Goal: Check status: Check status

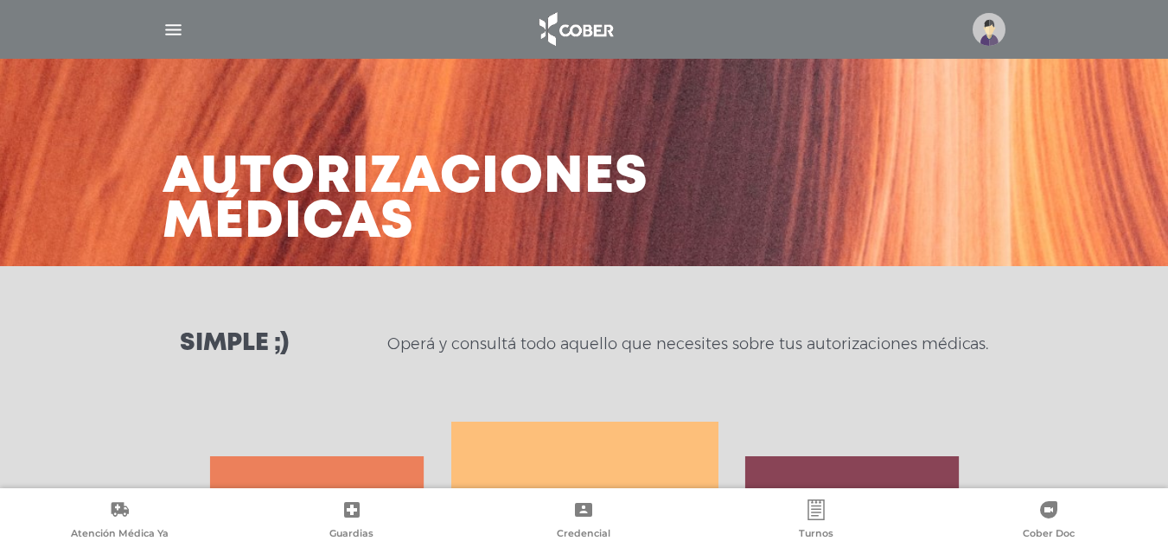
select select "**********"
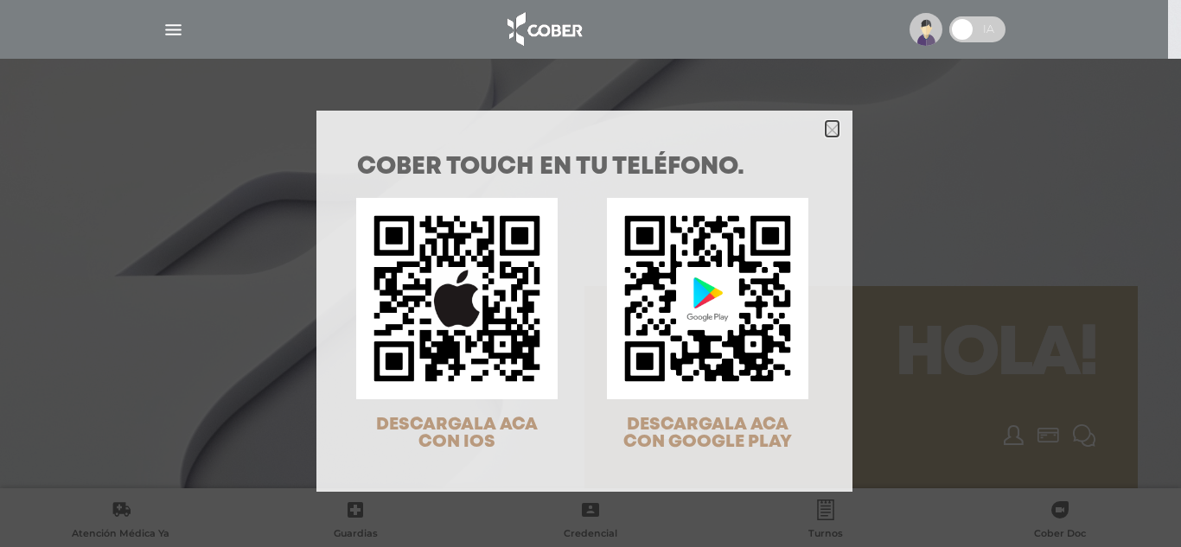
click at [825, 137] on icon "Close" at bounding box center [831, 128] width 13 height 19
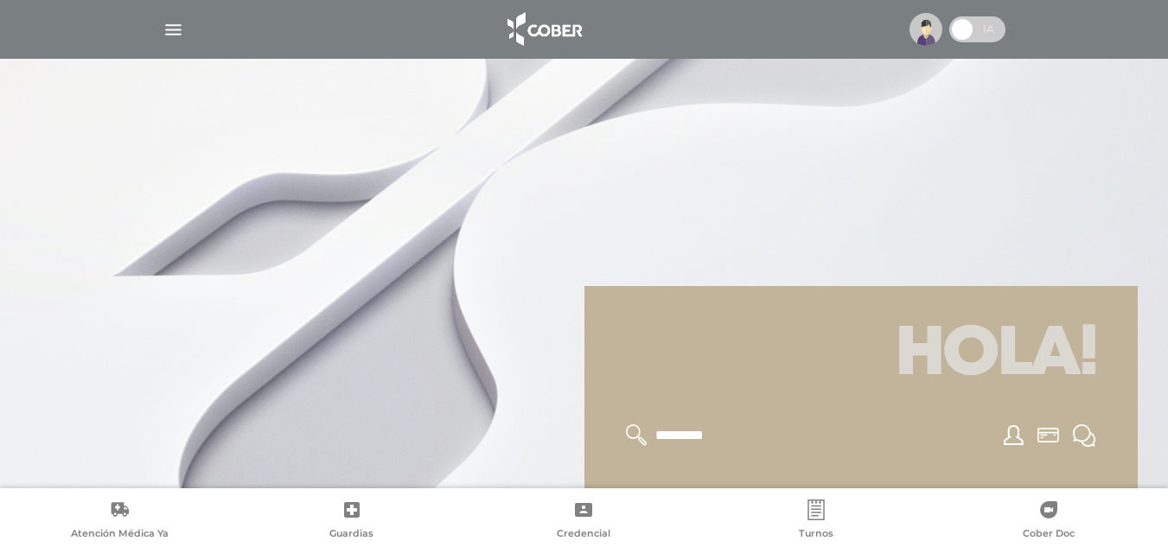
click at [920, 40] on img at bounding box center [925, 29] width 33 height 33
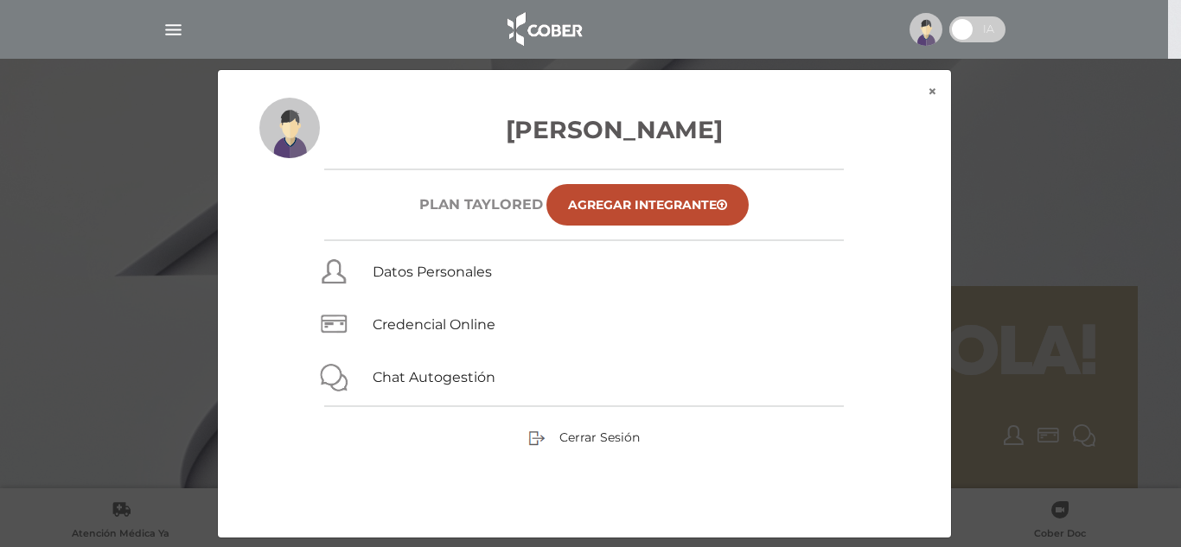
drag, startPoint x: 129, startPoint y: 205, endPoint x: 152, endPoint y: 57, distance: 149.6
click at [136, 175] on div "× × Patricia Carolina Bremer Plan TAYLORED Agregar Integrante Datos Personales …" at bounding box center [590, 303] width 1122 height 469
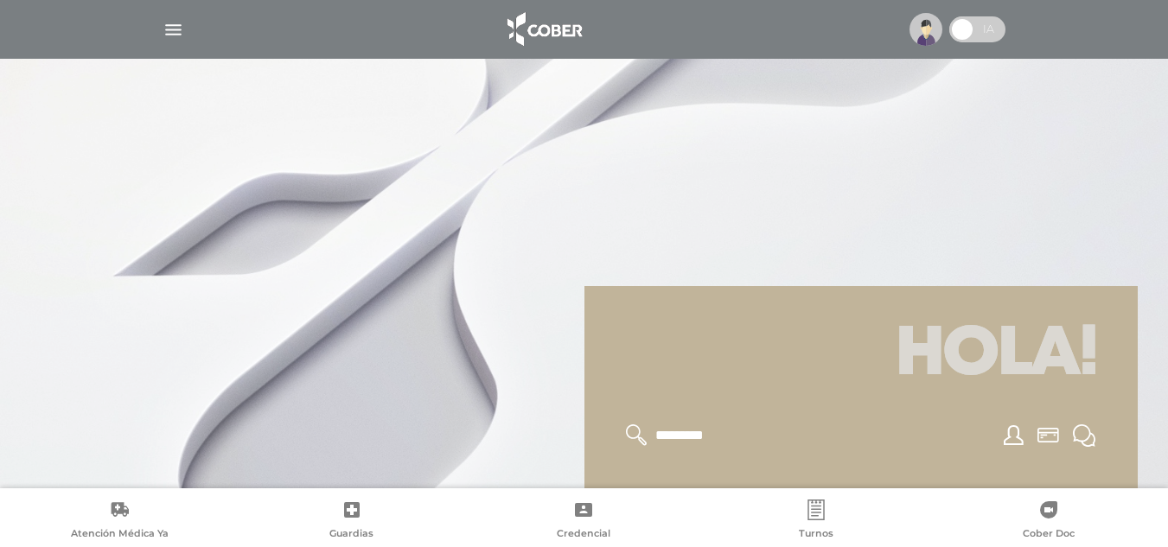
scroll to position [432, 0]
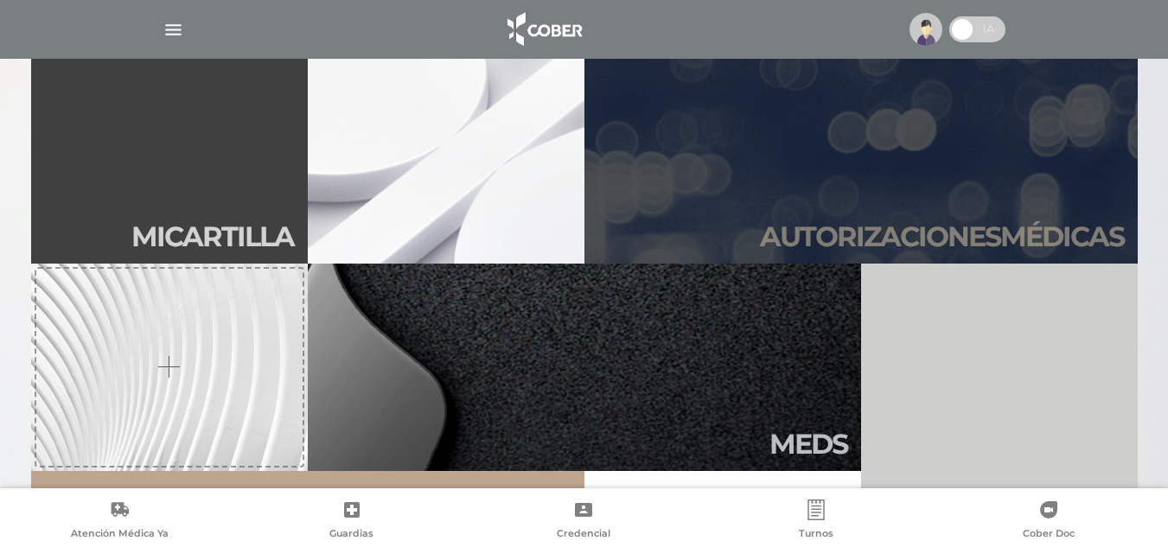
click at [891, 258] on link "Autori zaciones médicas" at bounding box center [860, 159] width 553 height 207
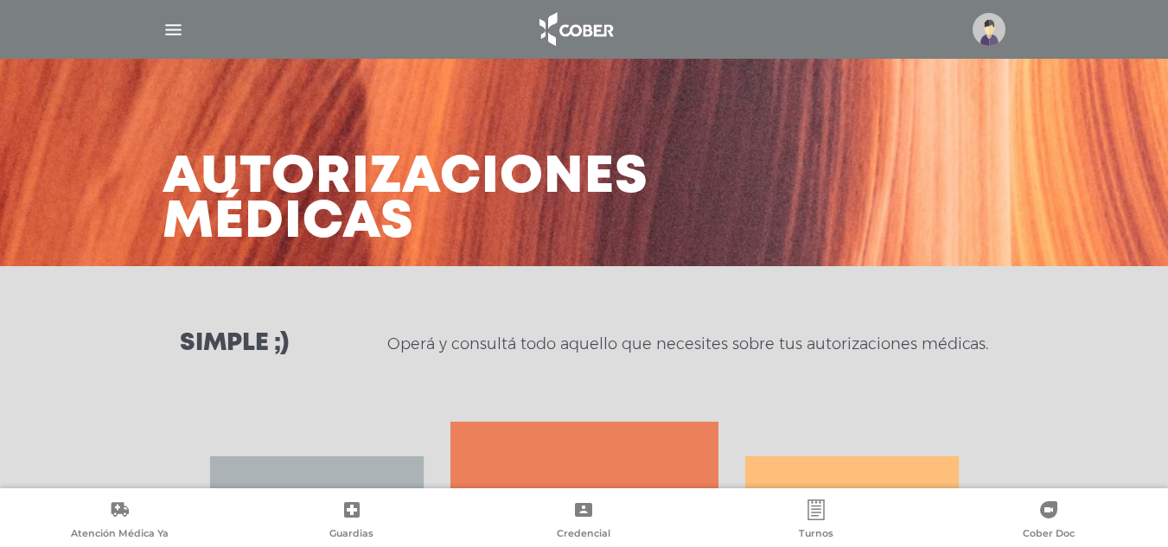
scroll to position [321, 0]
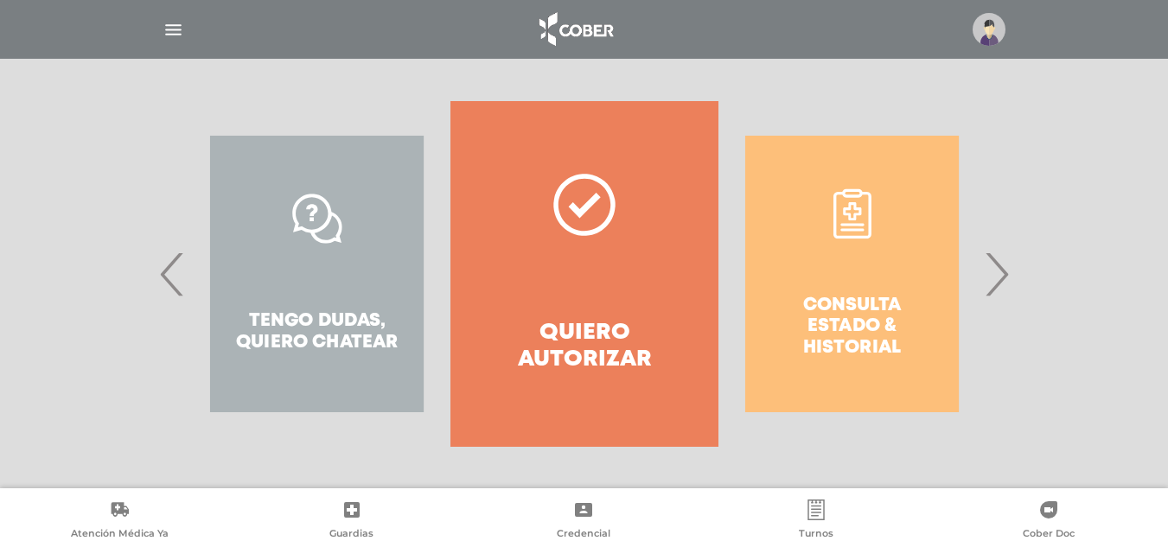
click at [1003, 275] on span "›" at bounding box center [996, 273] width 34 height 93
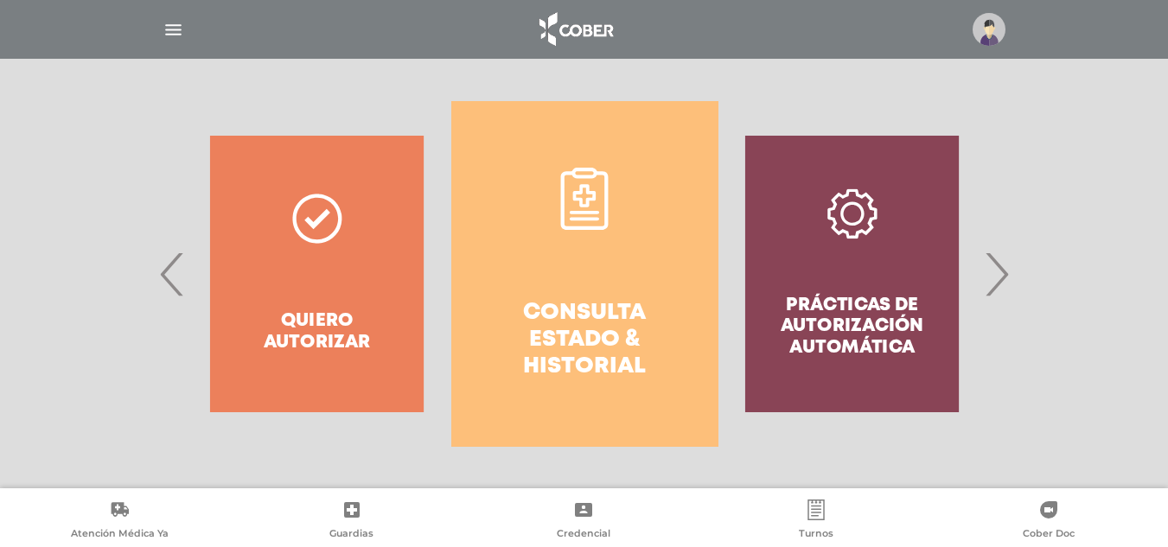
click at [538, 325] on h4 "Consulta estado & historial" at bounding box center [584, 340] width 205 height 81
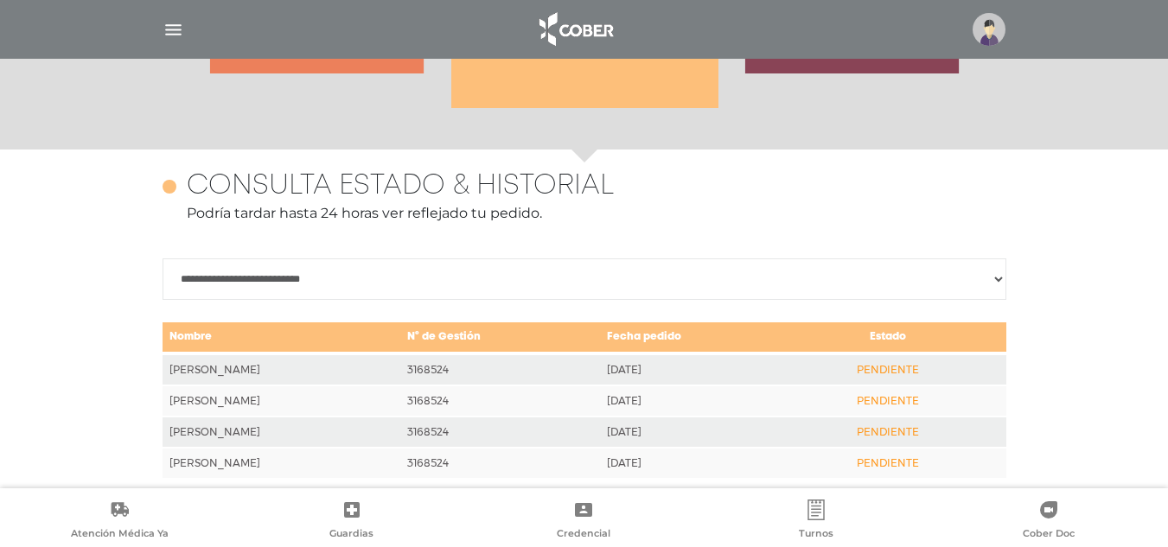
scroll to position [750, 0]
